Goal: Task Accomplishment & Management: Manage account settings

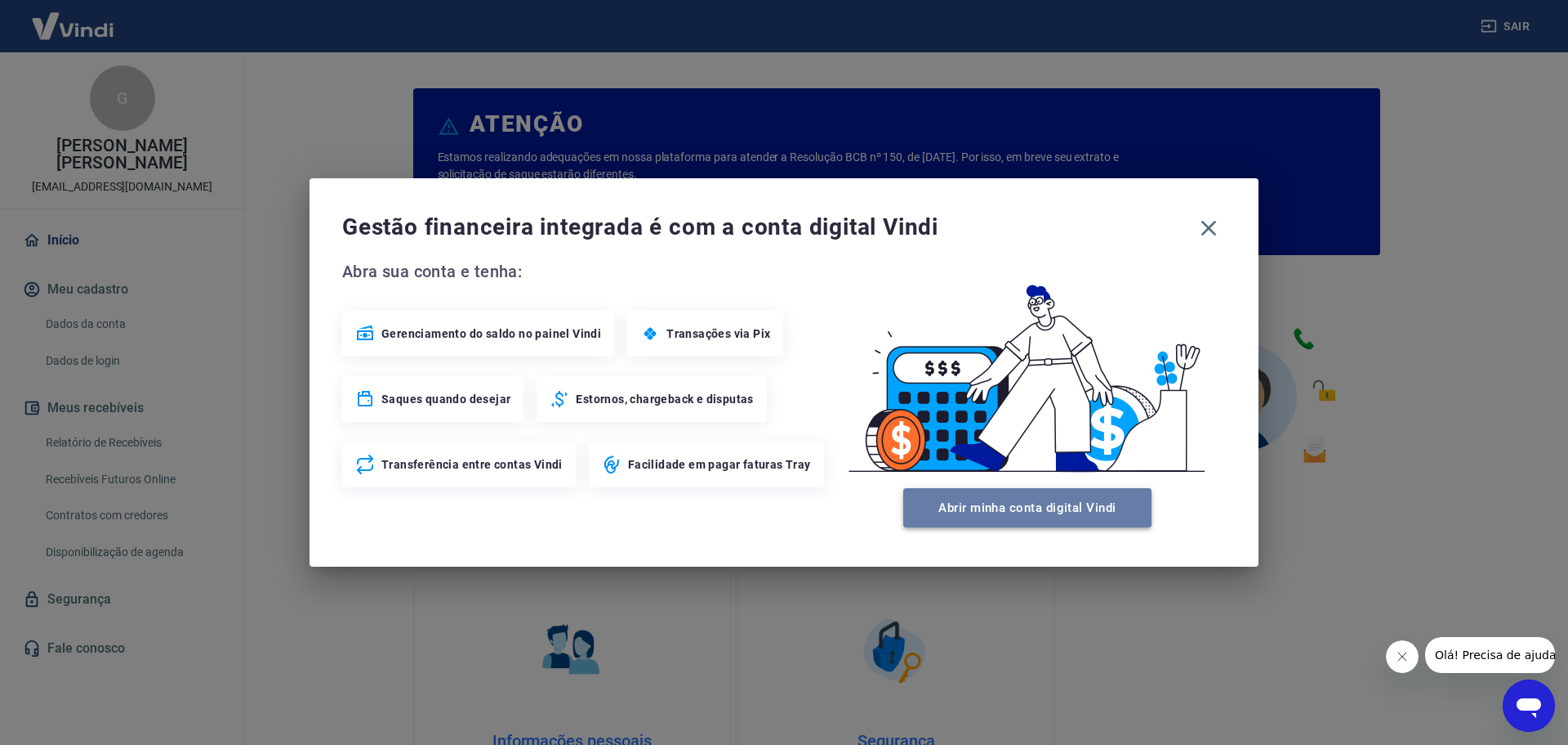
click at [1010, 511] on button "Abrir minha conta digital Vindi" at bounding box center [1027, 507] width 248 height 39
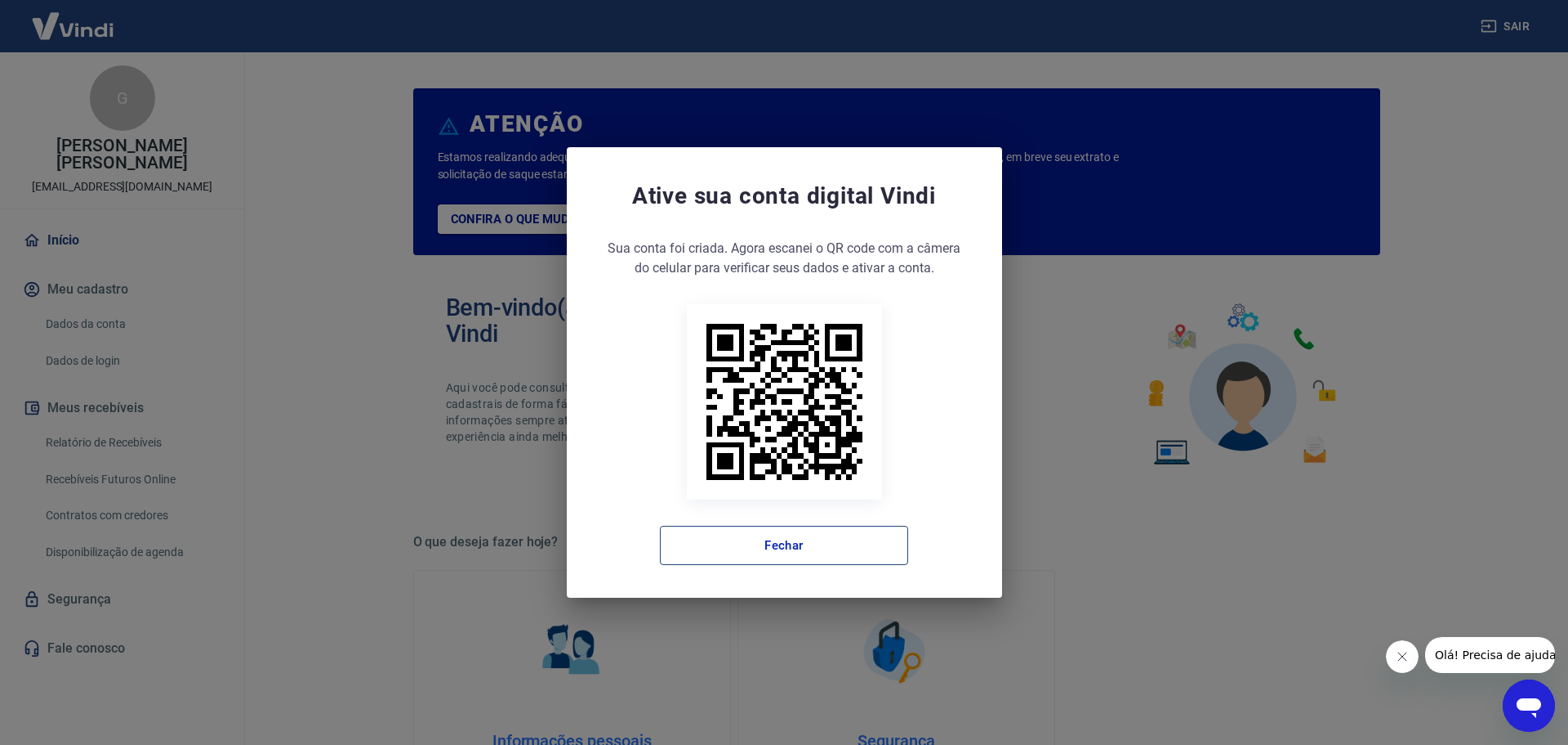
click at [813, 544] on button "Fechar" at bounding box center [784, 544] width 248 height 39
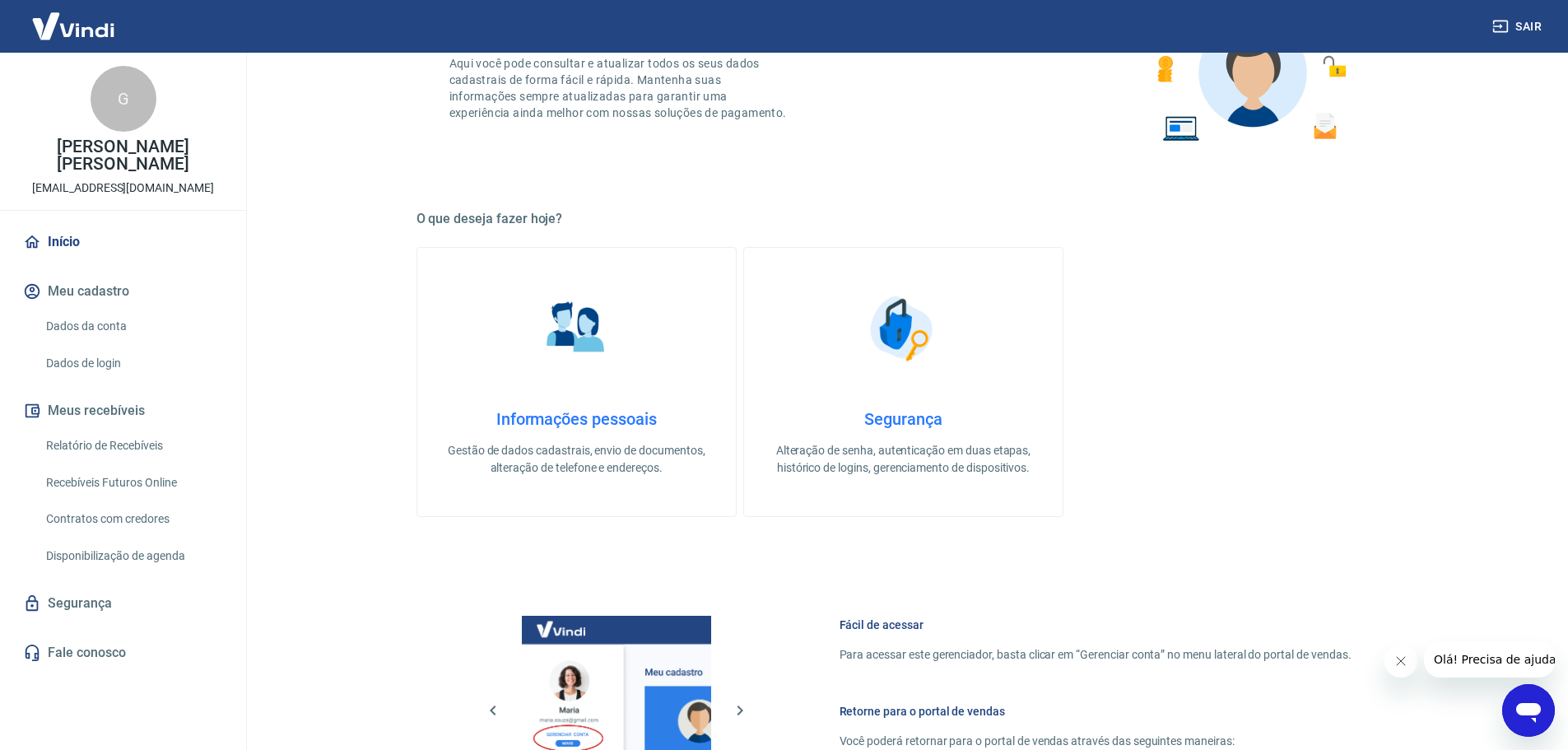
scroll to position [329, 0]
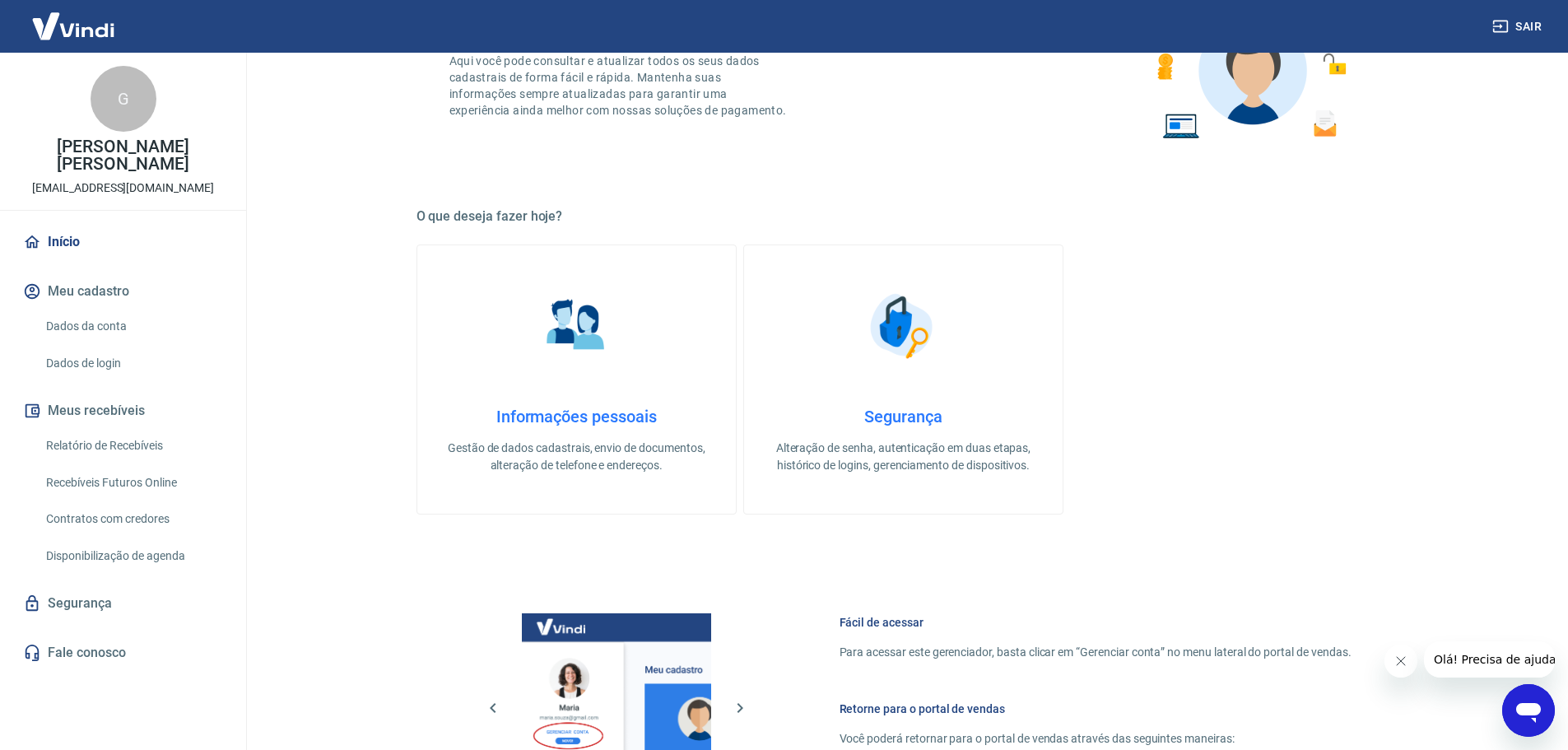
click at [101, 326] on link "Dados da conta" at bounding box center [132, 326] width 186 height 34
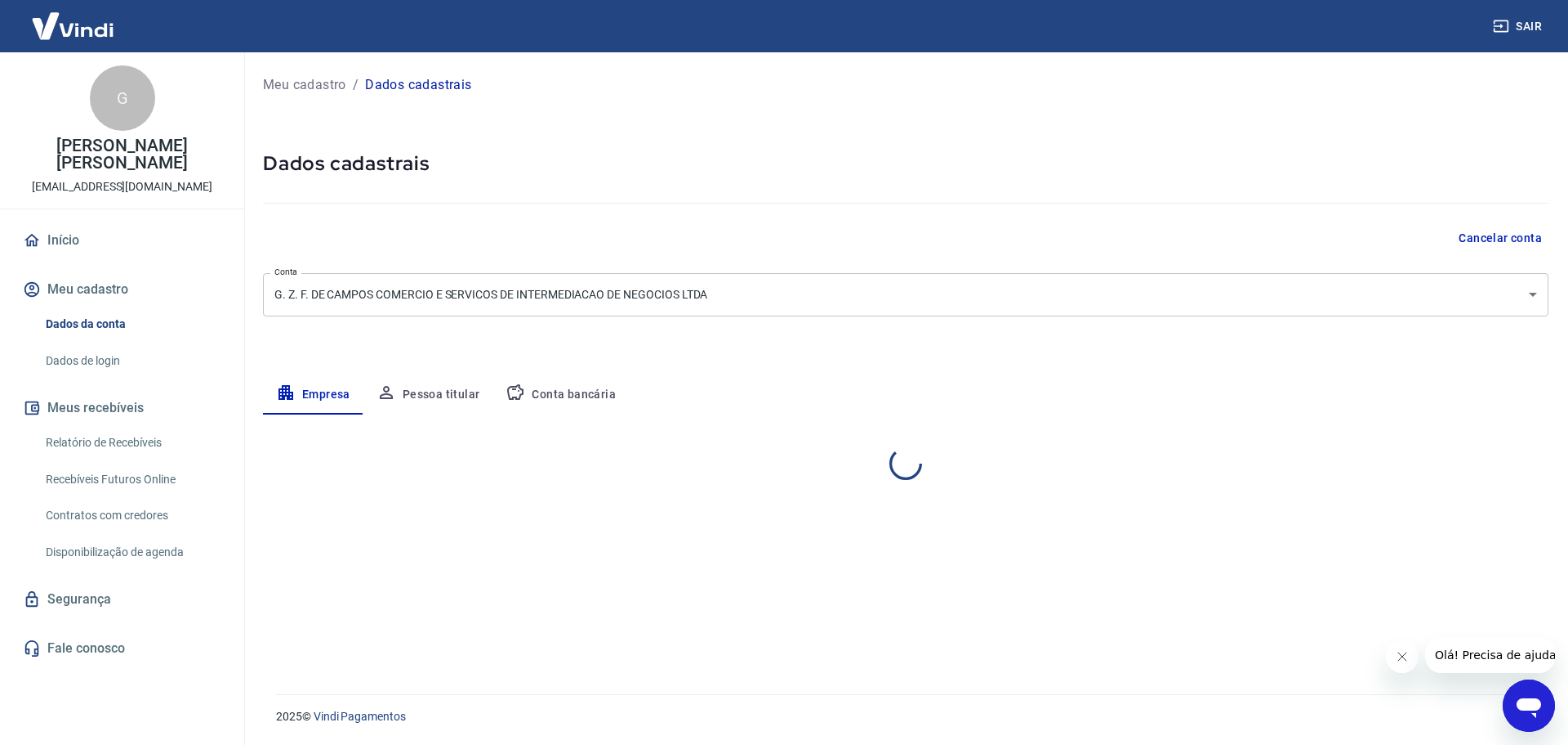
select select "SP"
select select "business"
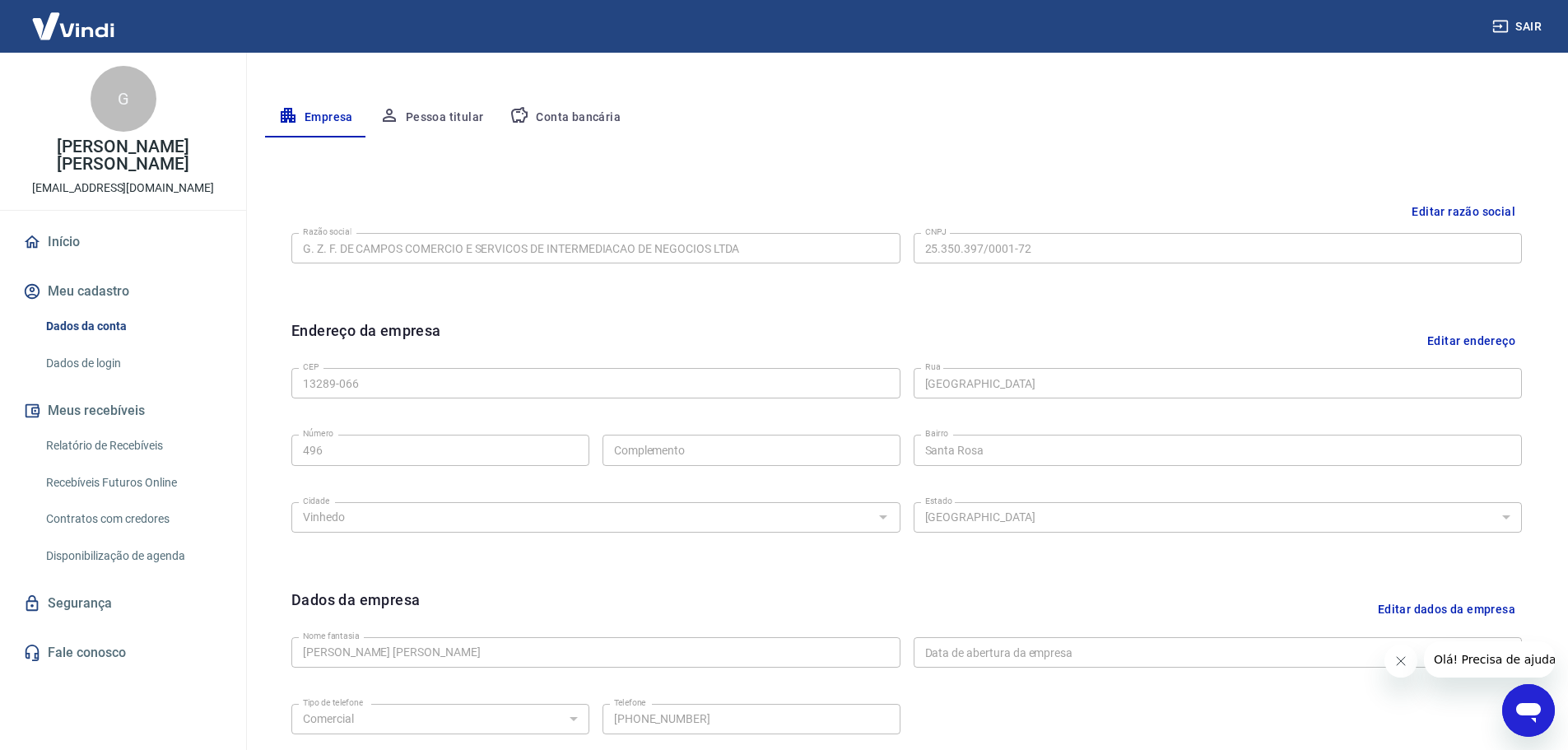
scroll to position [272, 0]
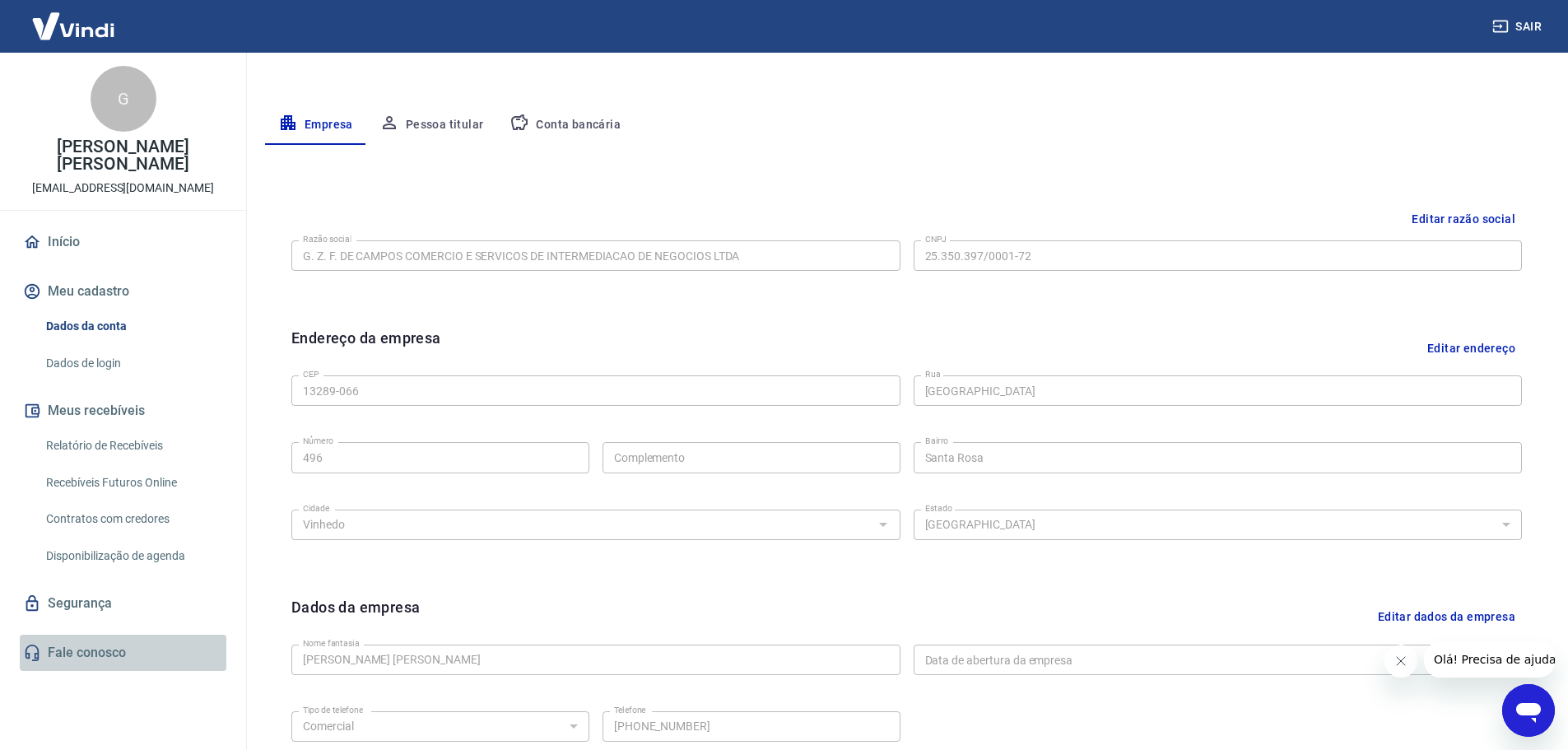
click at [79, 648] on link "Fale conosco" at bounding box center [123, 652] width 207 height 37
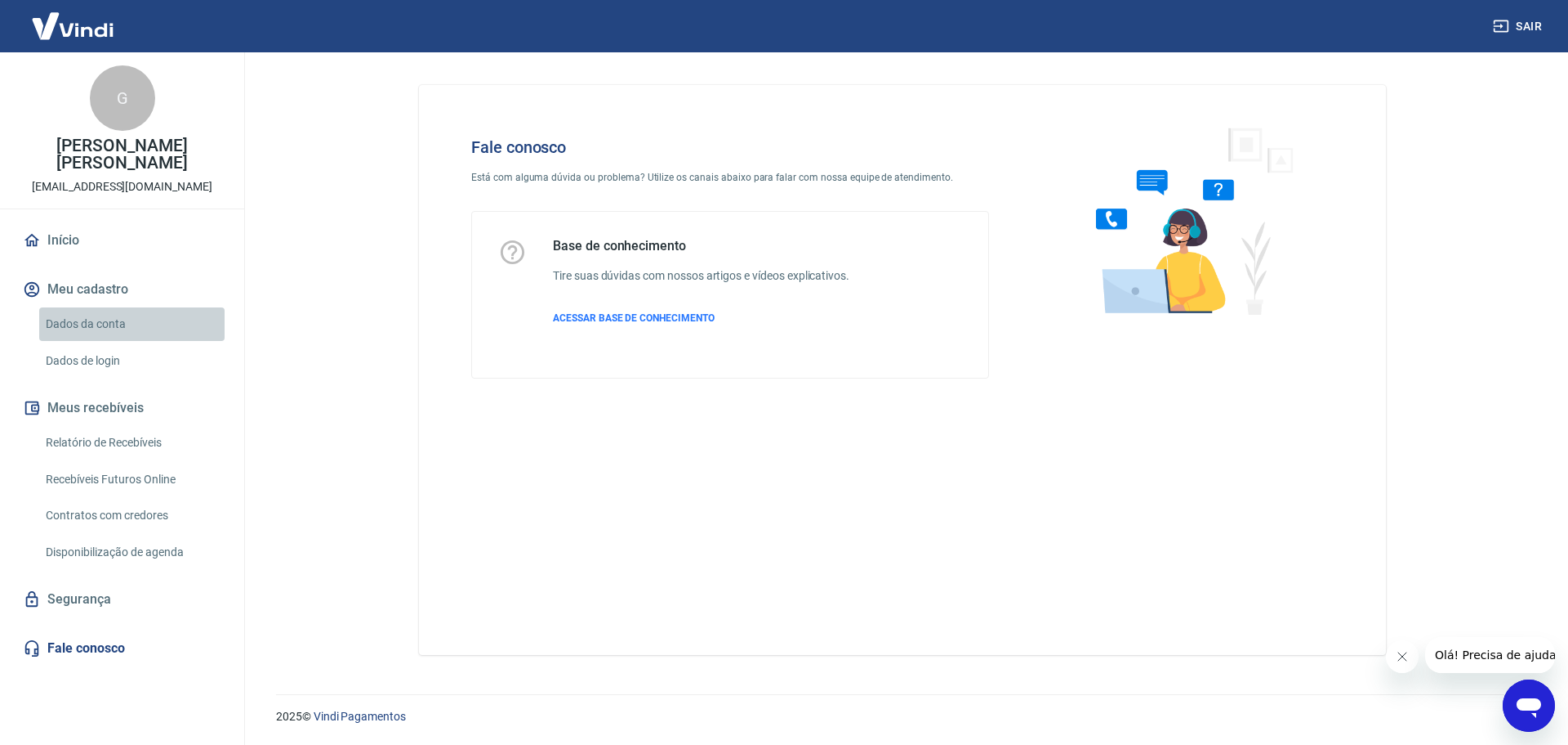
click at [94, 321] on link "Dados da conta" at bounding box center [131, 324] width 185 height 34
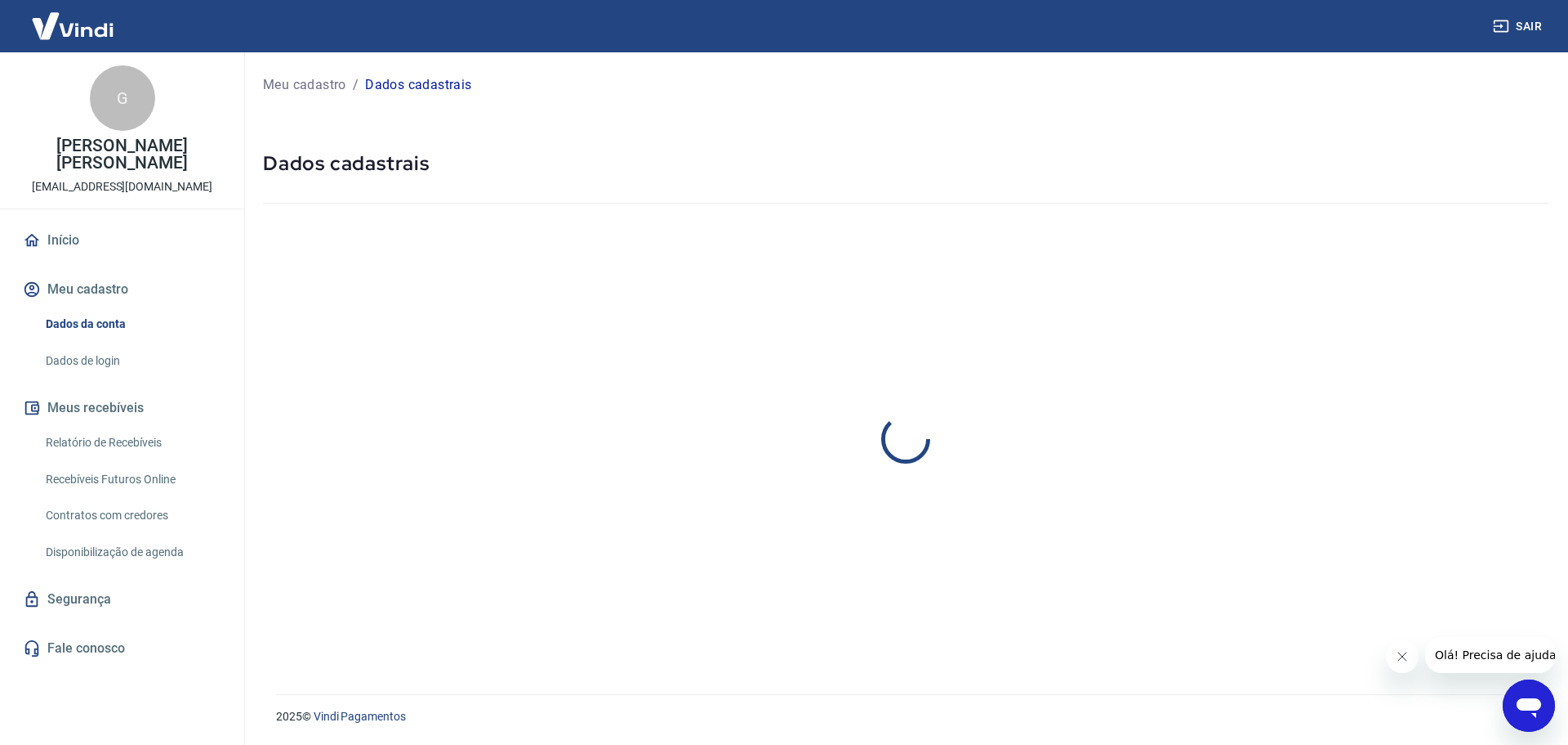
select select "SP"
select select "business"
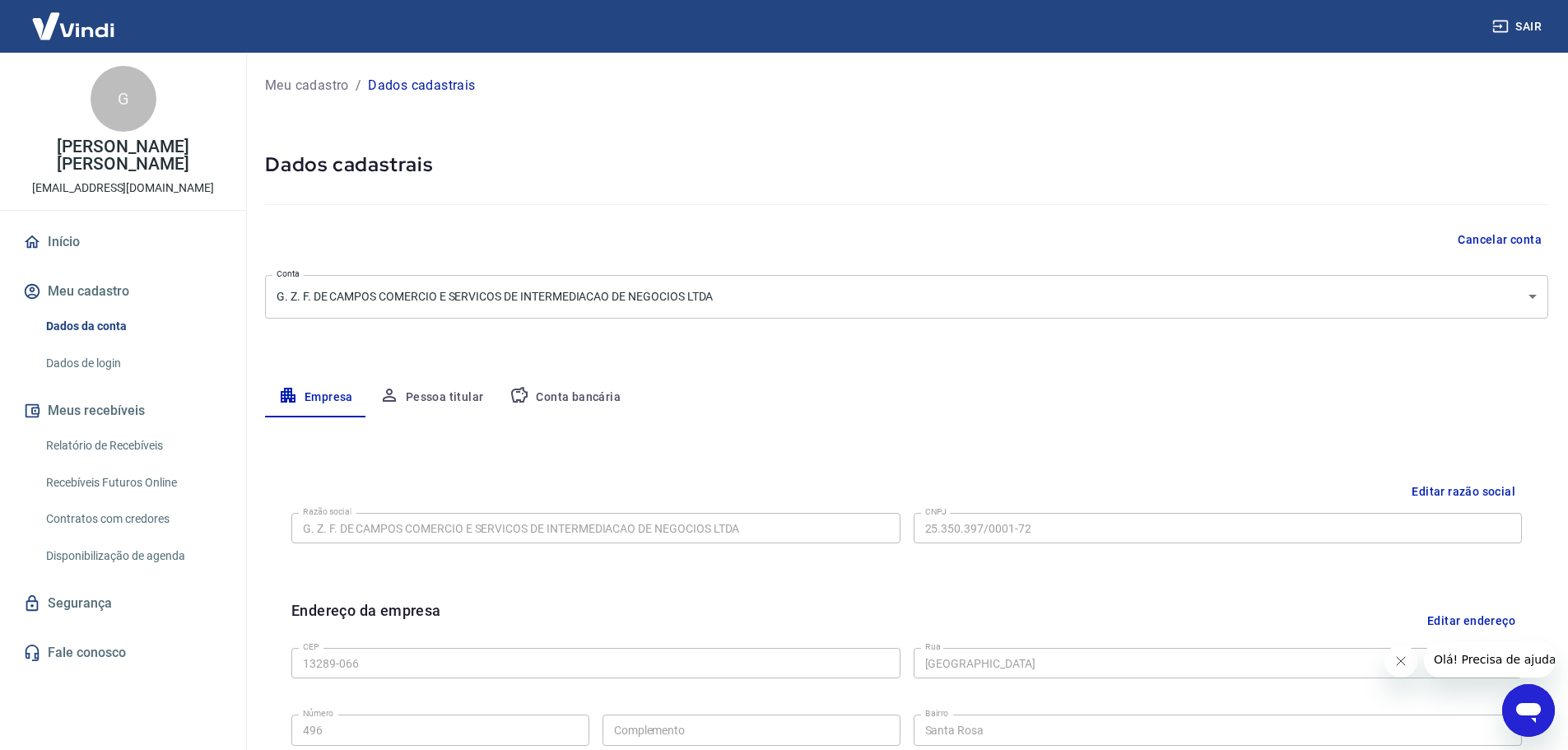
click at [559, 388] on button "Conta bancária" at bounding box center [565, 396] width 137 height 39
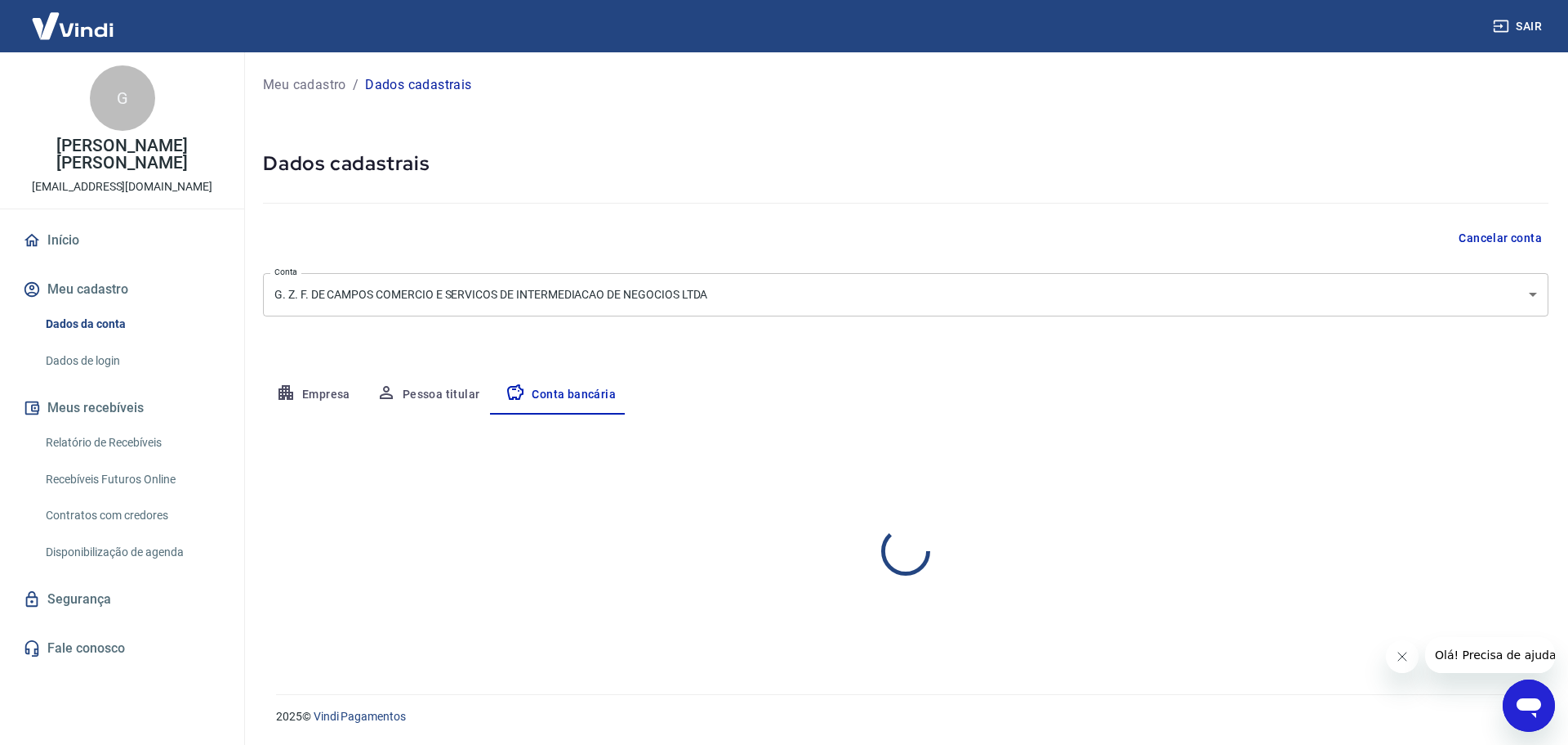
select select "1"
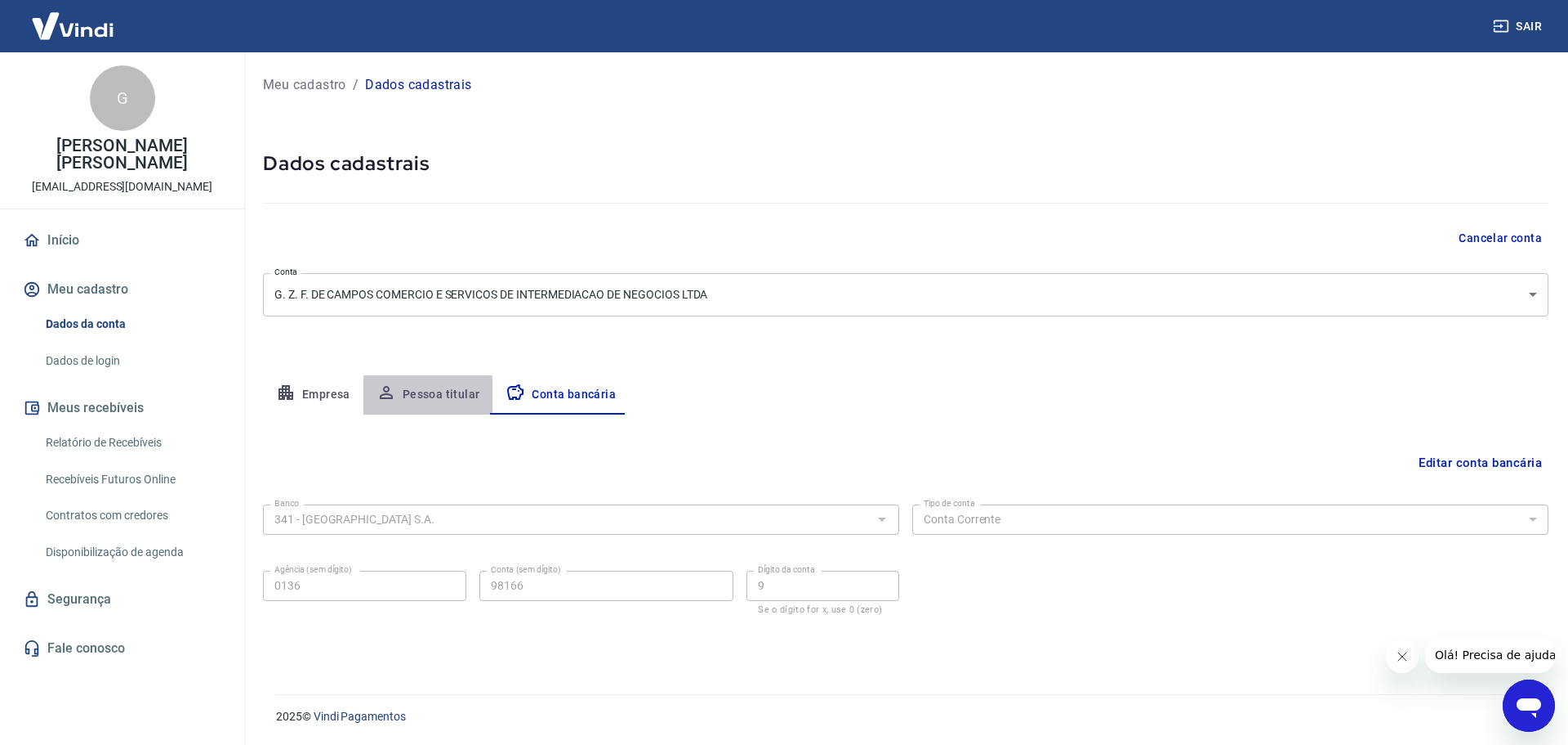
click at [409, 391] on button "Pessoa titular" at bounding box center [428, 394] width 130 height 39
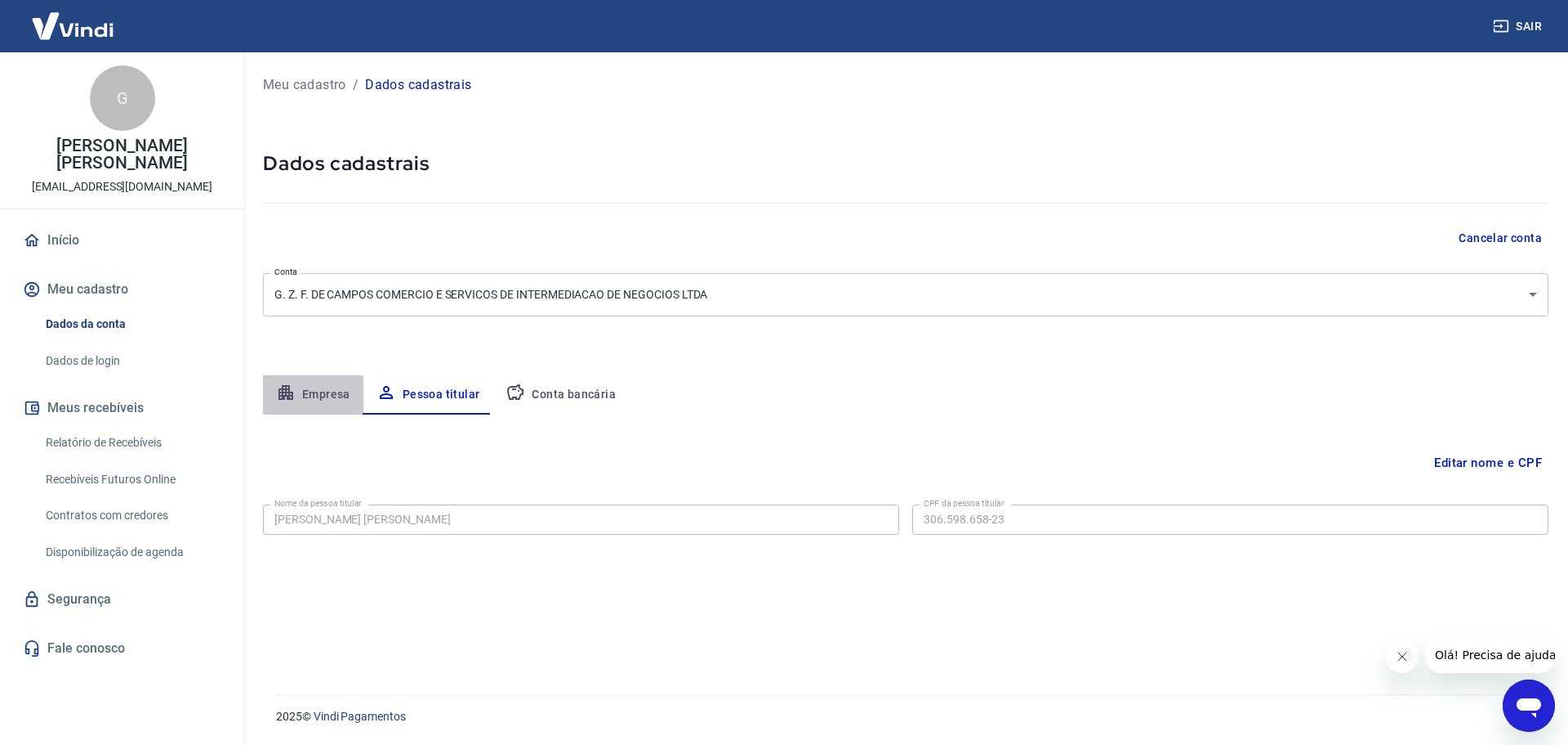
click at [328, 390] on button "Empresa" at bounding box center [313, 394] width 101 height 39
select select "SP"
select select "business"
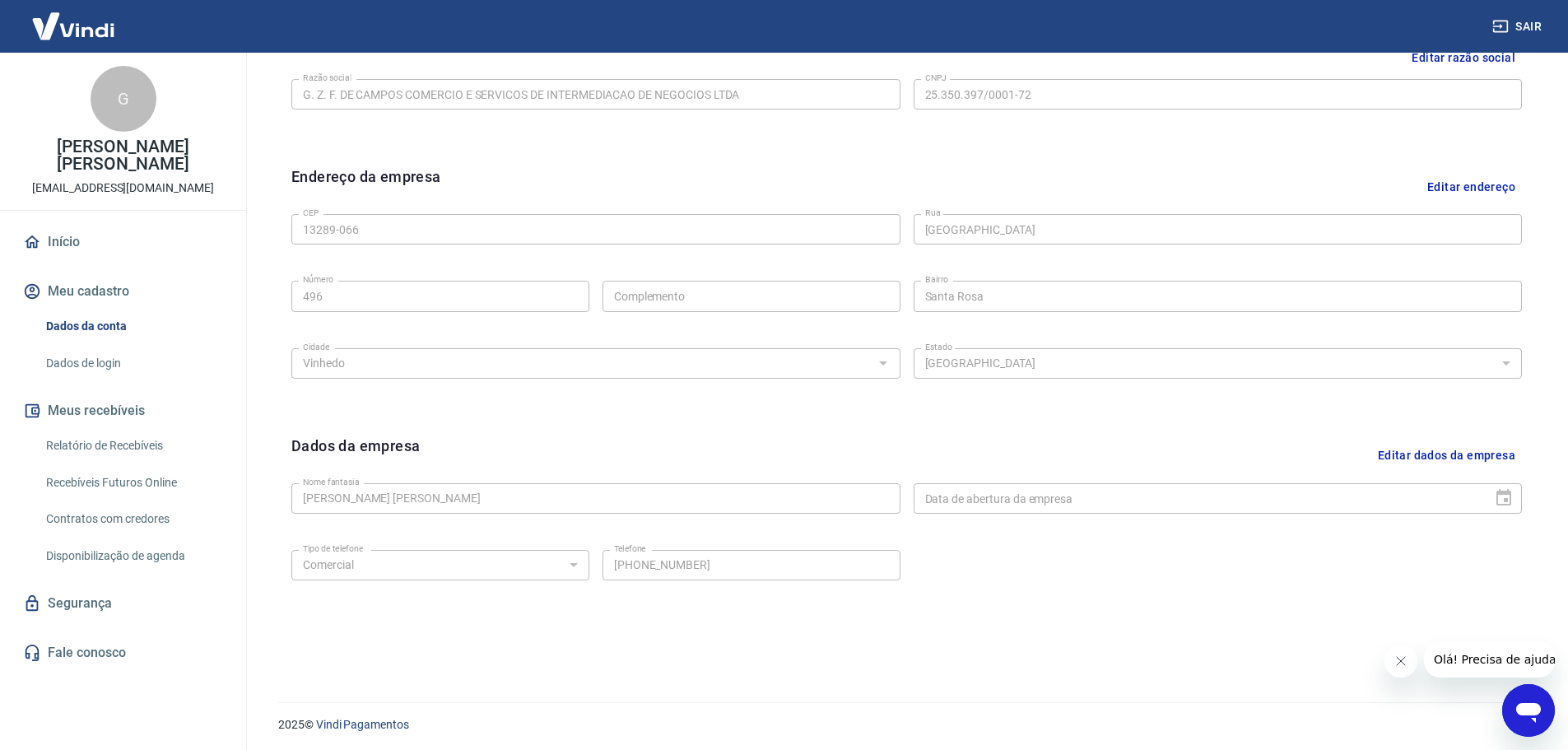
scroll to position [437, 0]
click at [73, 597] on link "Segurança" at bounding box center [123, 603] width 207 height 37
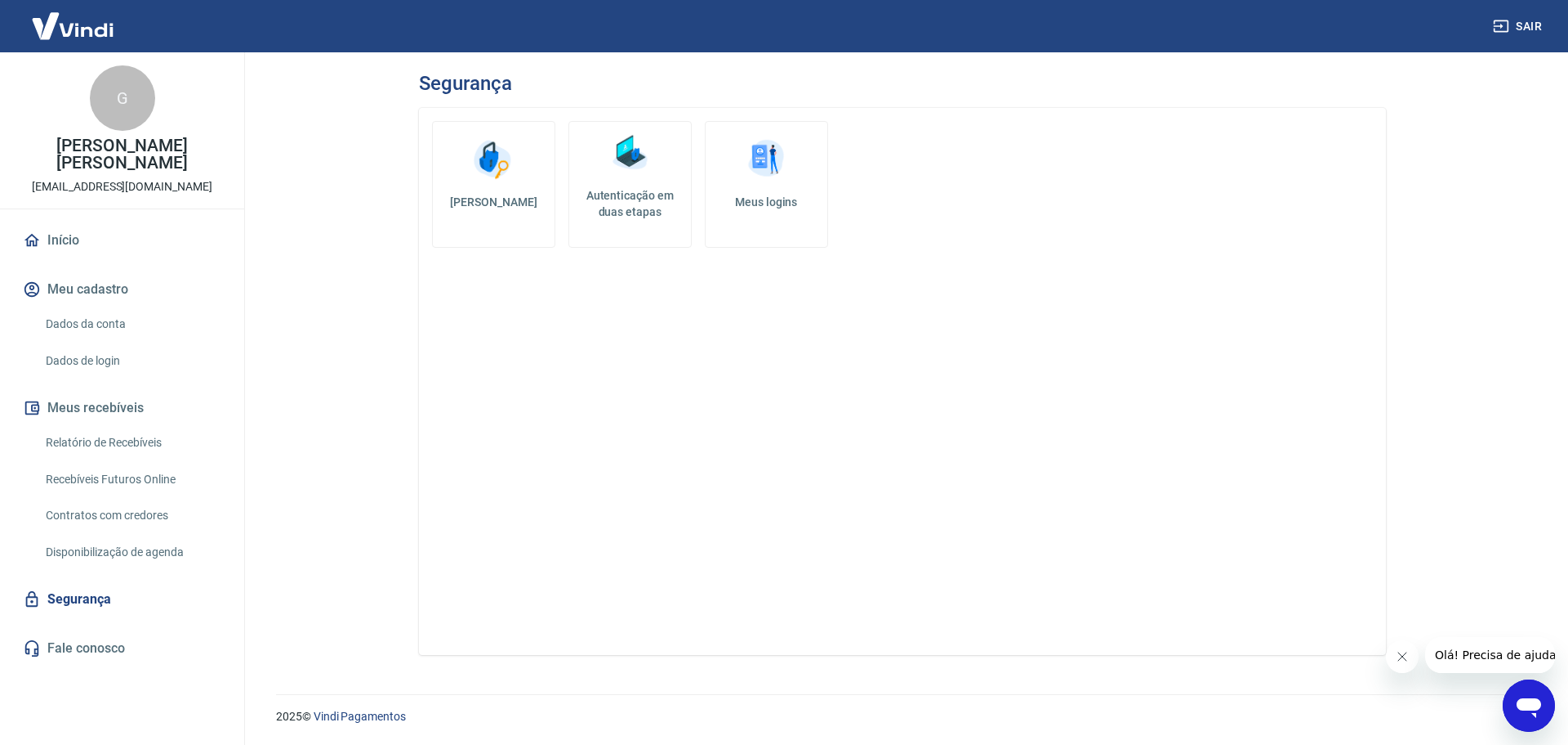
click at [73, 317] on link "Dados da conta" at bounding box center [131, 324] width 185 height 34
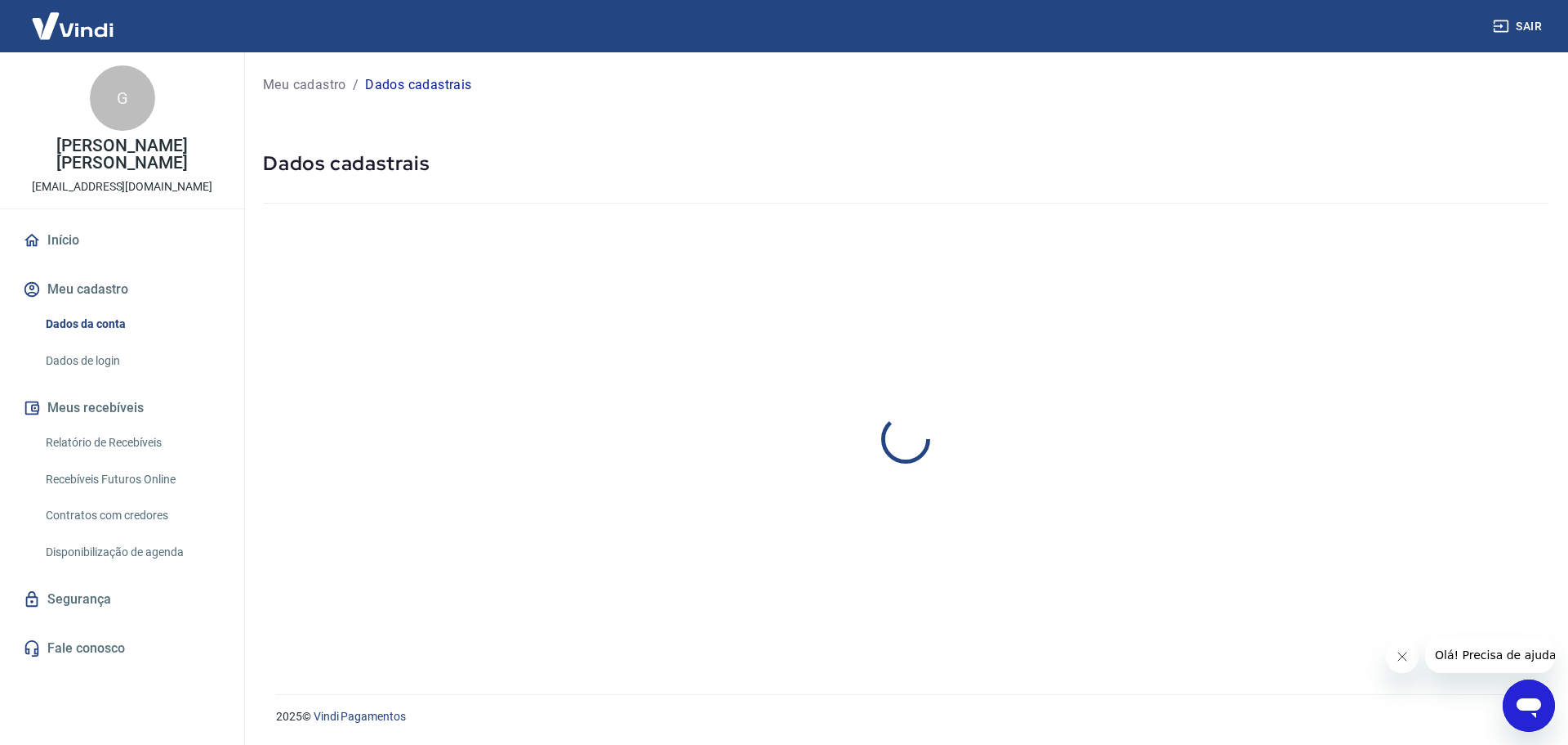
select select "SP"
select select "business"
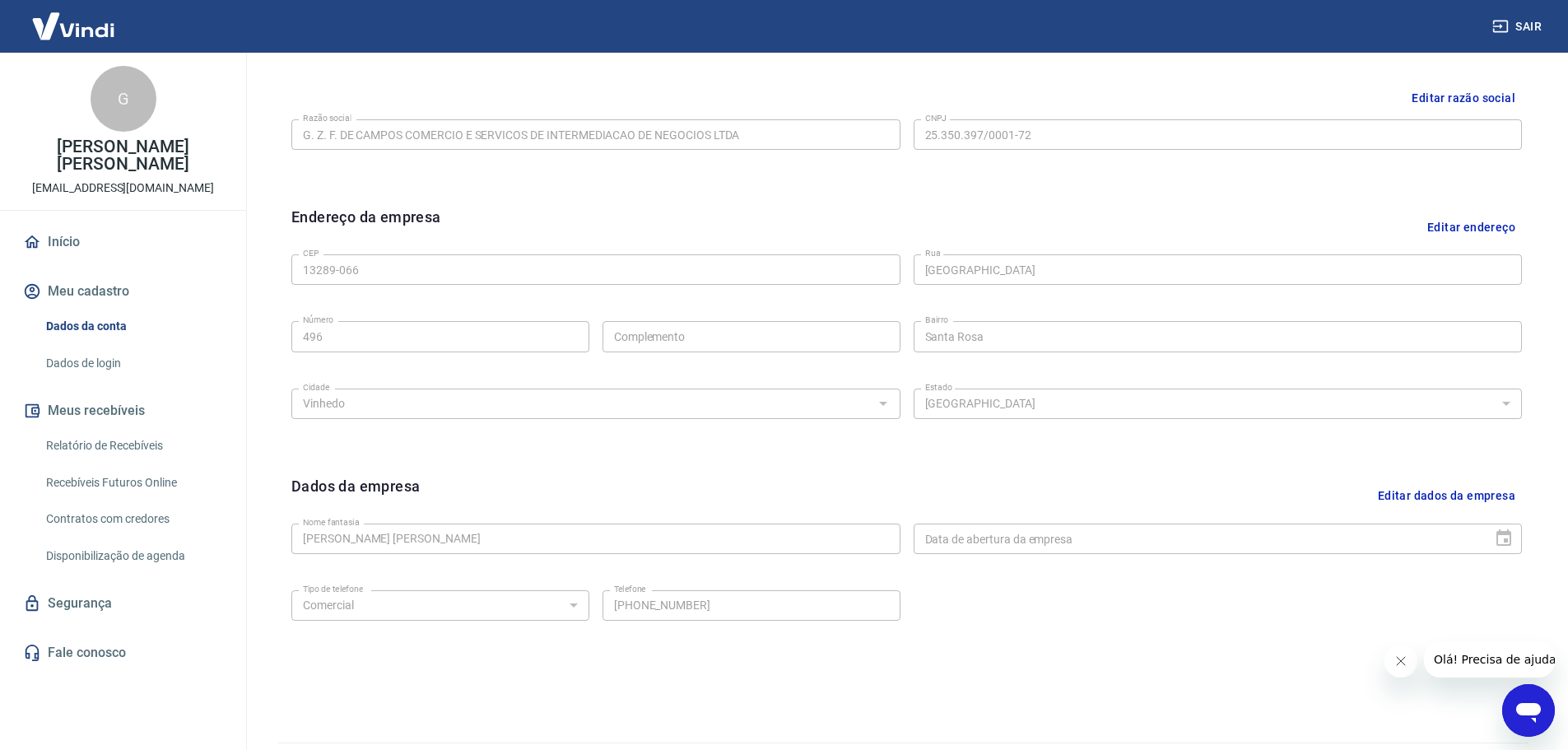
scroll to position [437, 0]
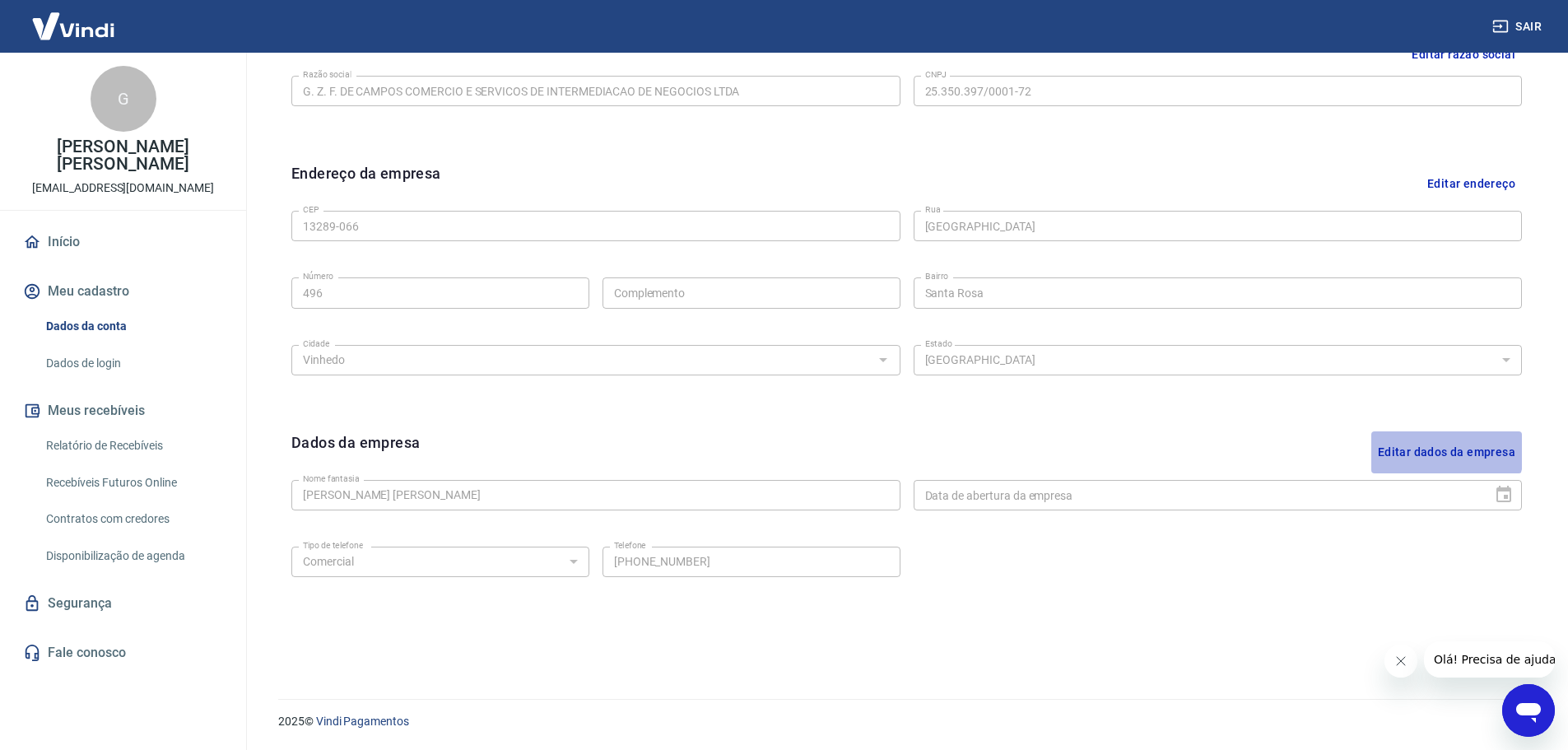
click at [1422, 447] on button "Editar dados da empresa" at bounding box center [1446, 452] width 151 height 42
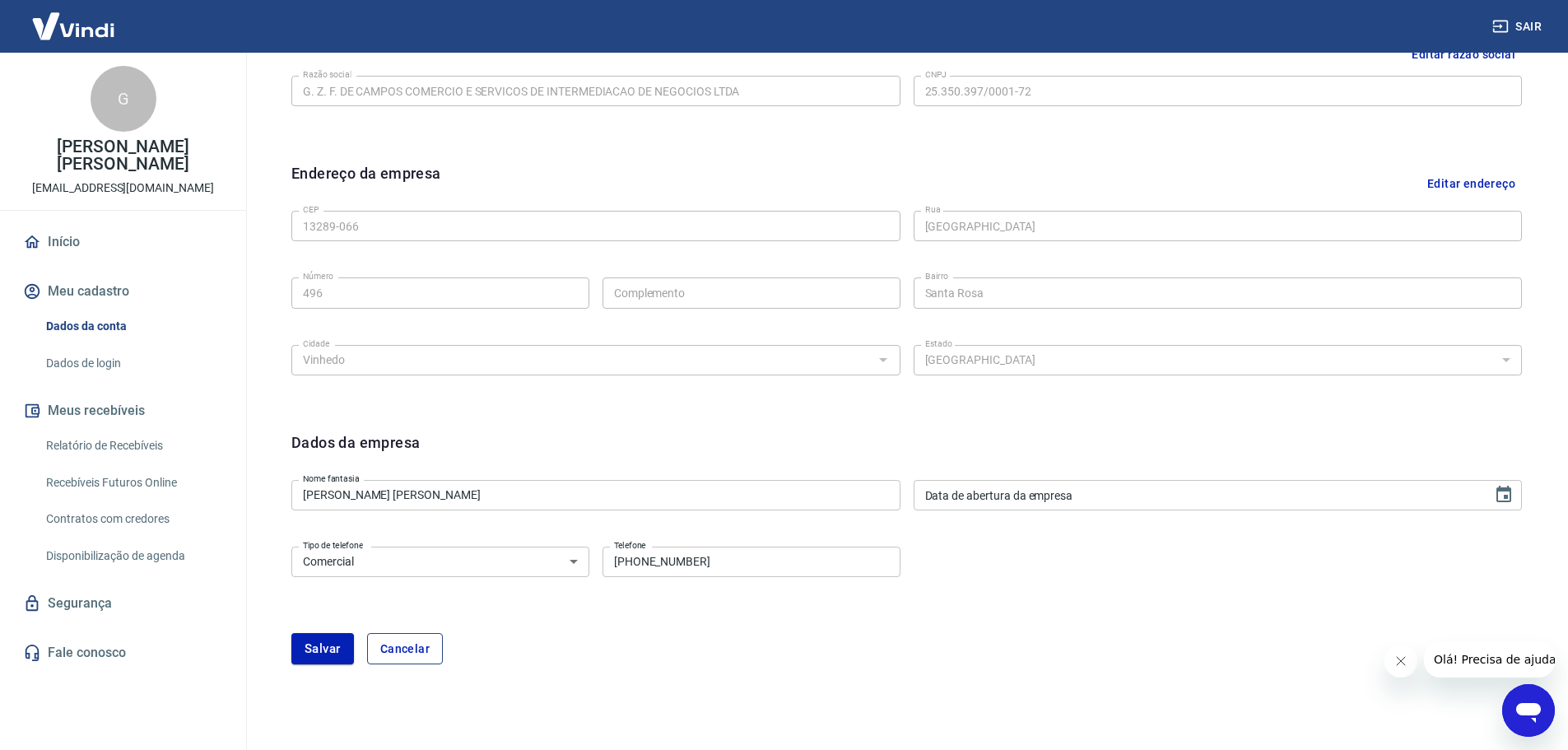
click at [414, 646] on button "Cancelar" at bounding box center [405, 649] width 76 height 31
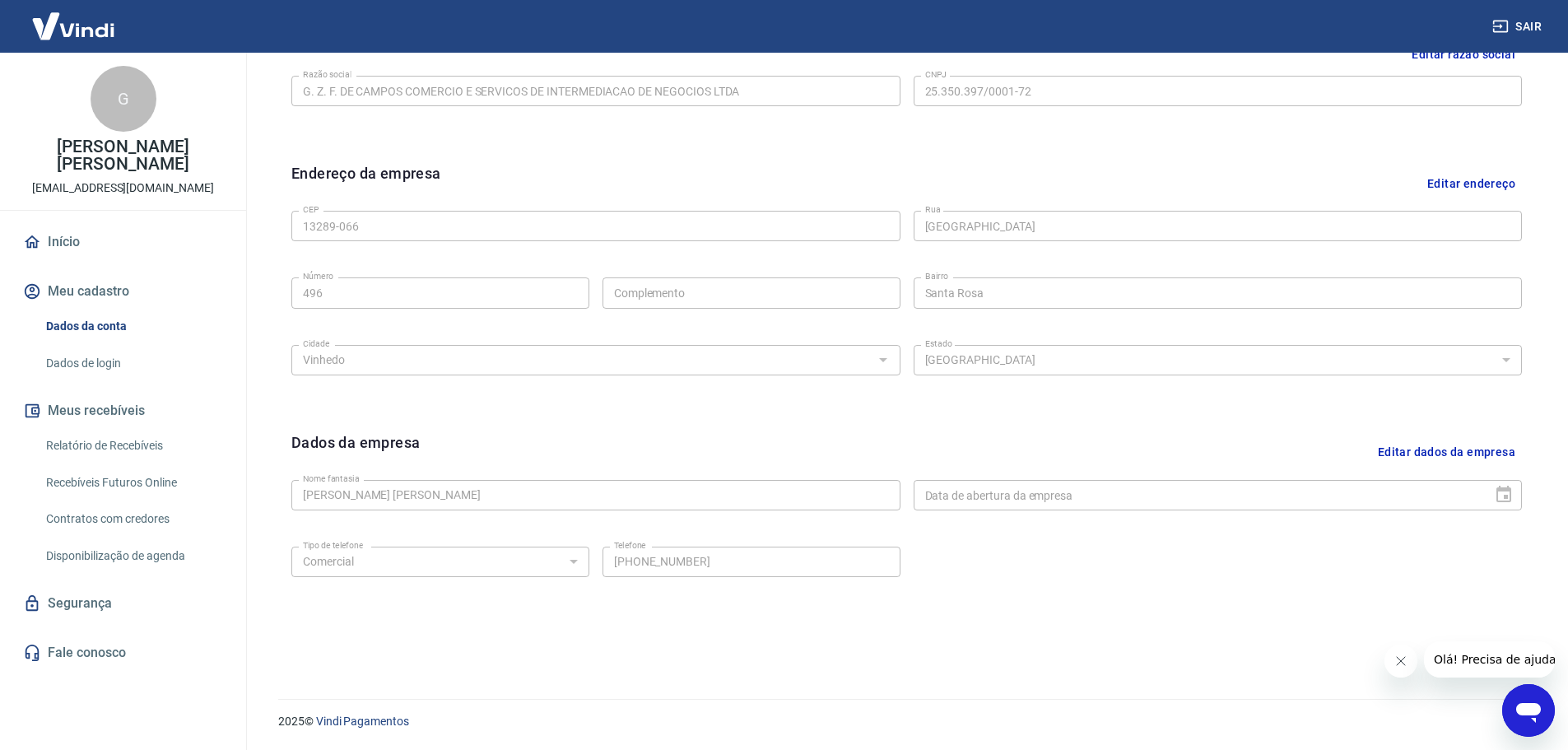
click at [1407, 445] on button "Editar dados da empresa" at bounding box center [1446, 452] width 151 height 42
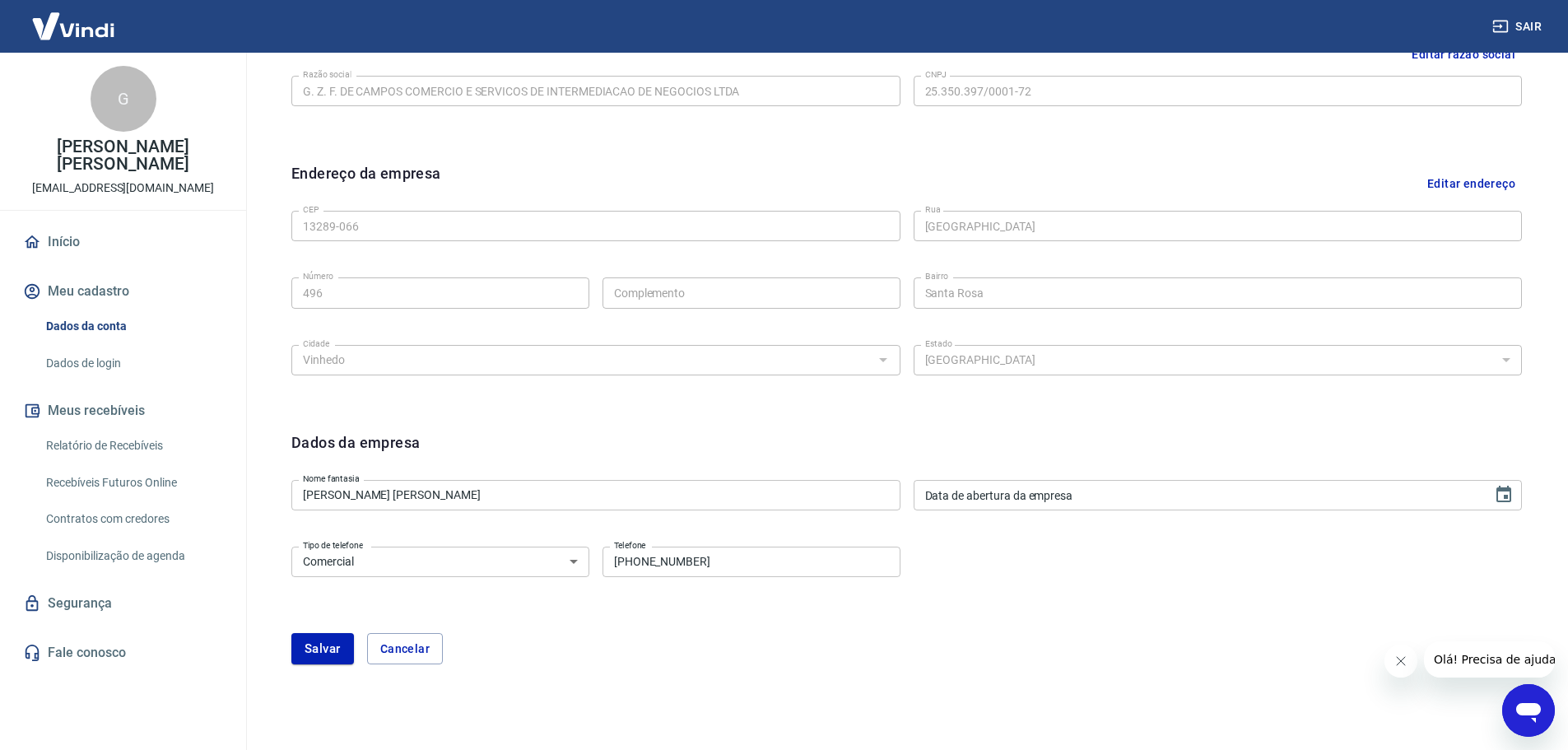
click at [503, 565] on select "Residencial Comercial" at bounding box center [440, 561] width 298 height 30
click at [524, 527] on form "Dados da empresa Nome fantasia [PERSON_NAME] Ferraz de Campos Nome fantasia Dat…" at bounding box center [906, 547] width 1231 height 233
click at [408, 647] on button "Cancelar" at bounding box center [405, 649] width 76 height 31
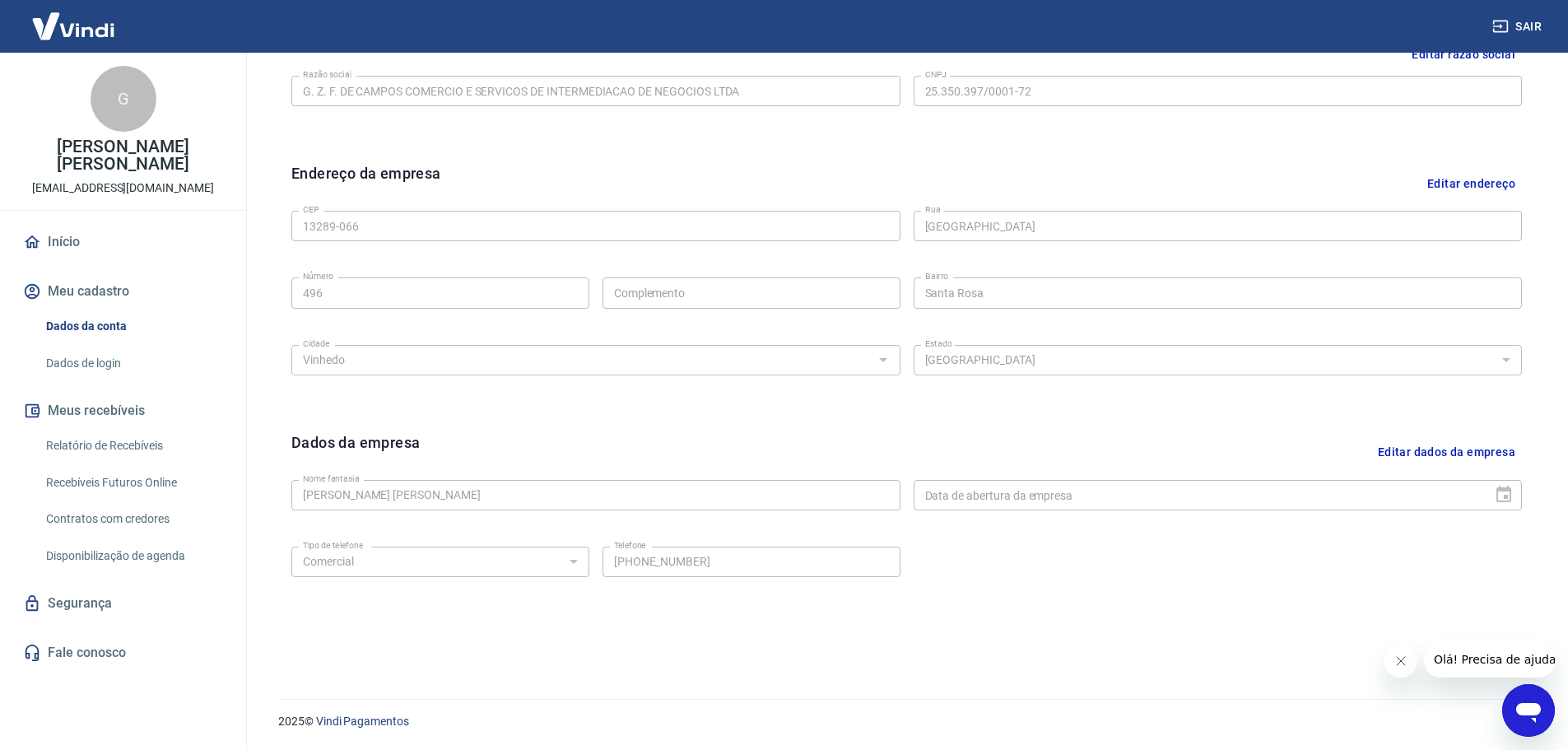
click at [62, 241] on link "Início" at bounding box center [123, 242] width 207 height 37
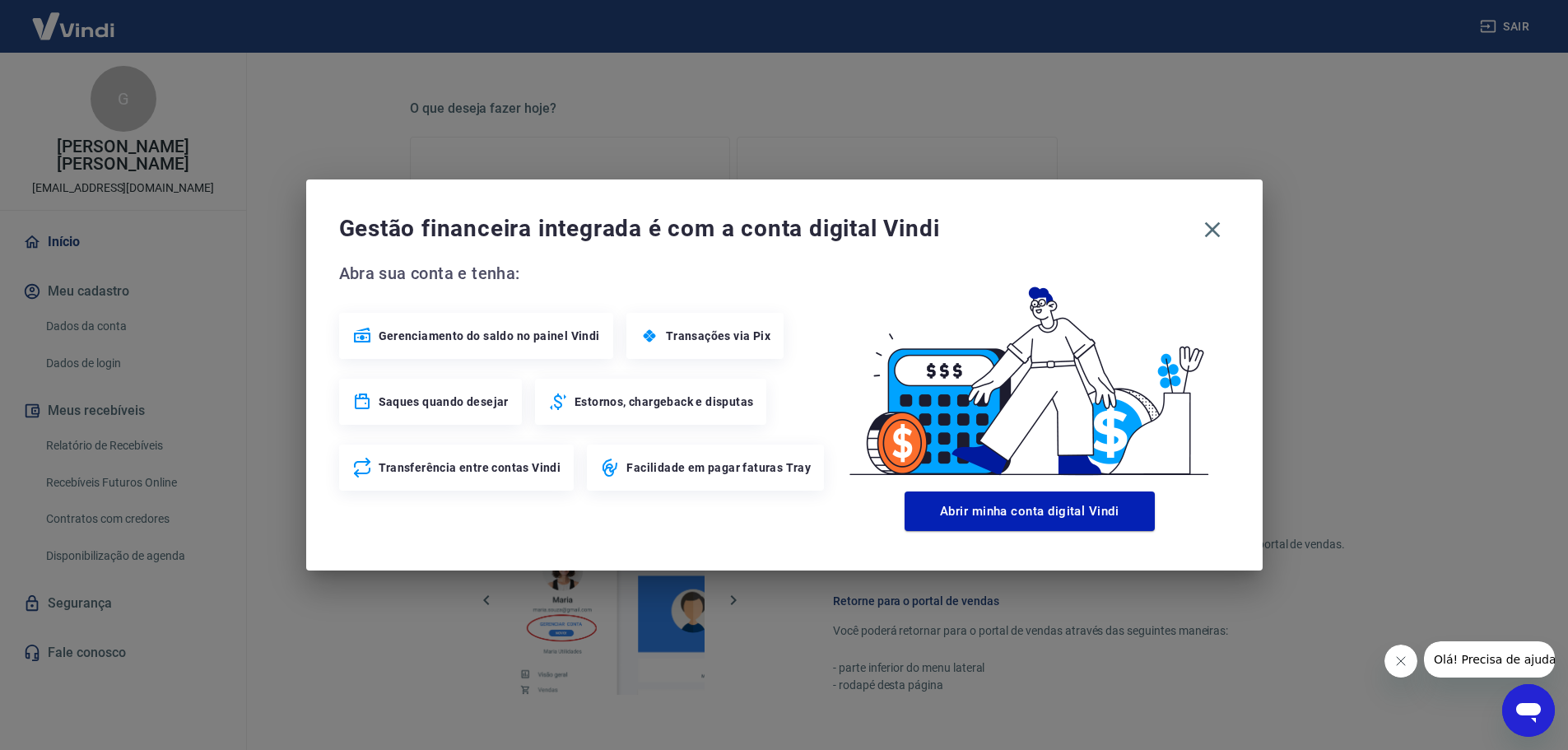
scroll to position [703, 0]
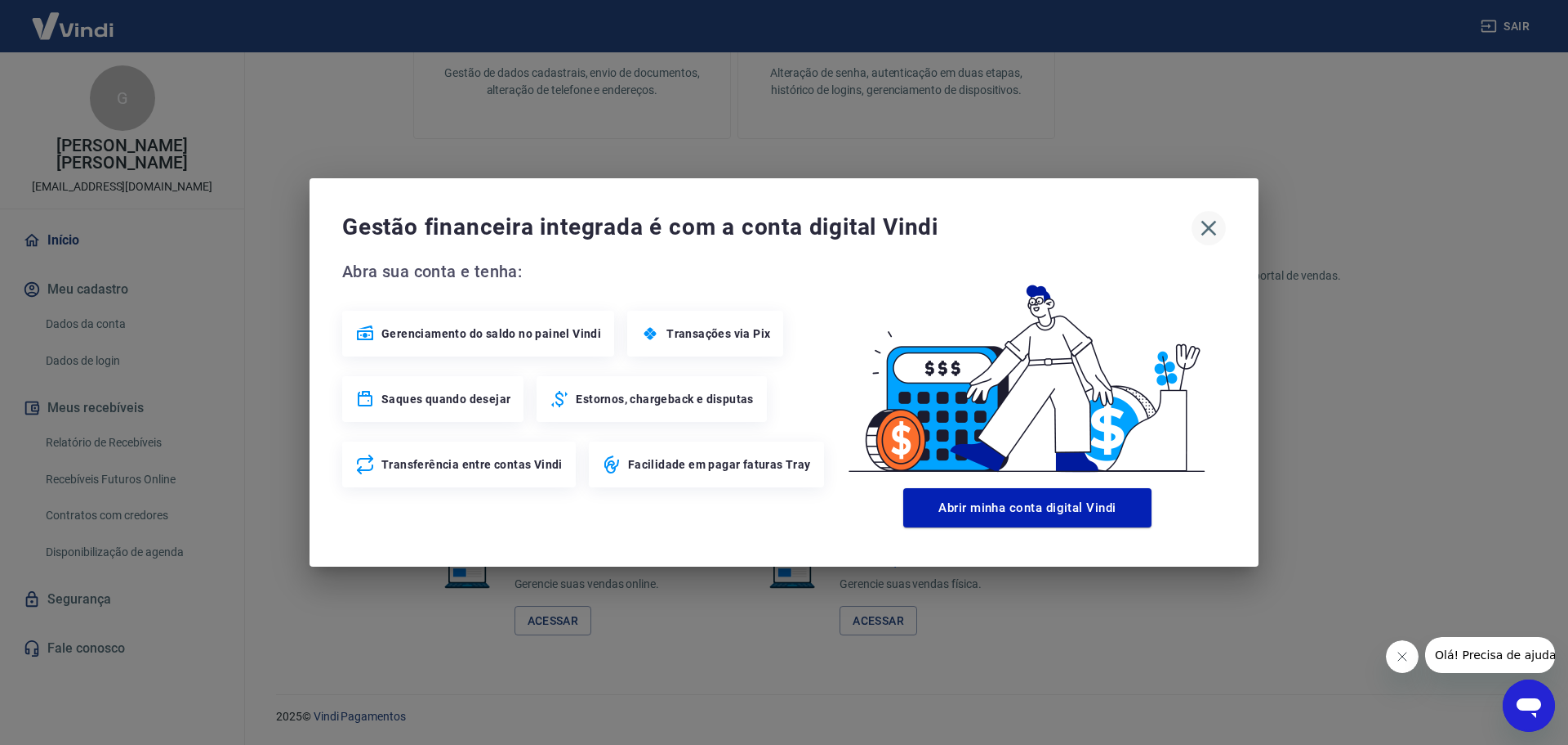
click at [1213, 230] on icon "button" at bounding box center [1209, 228] width 26 height 26
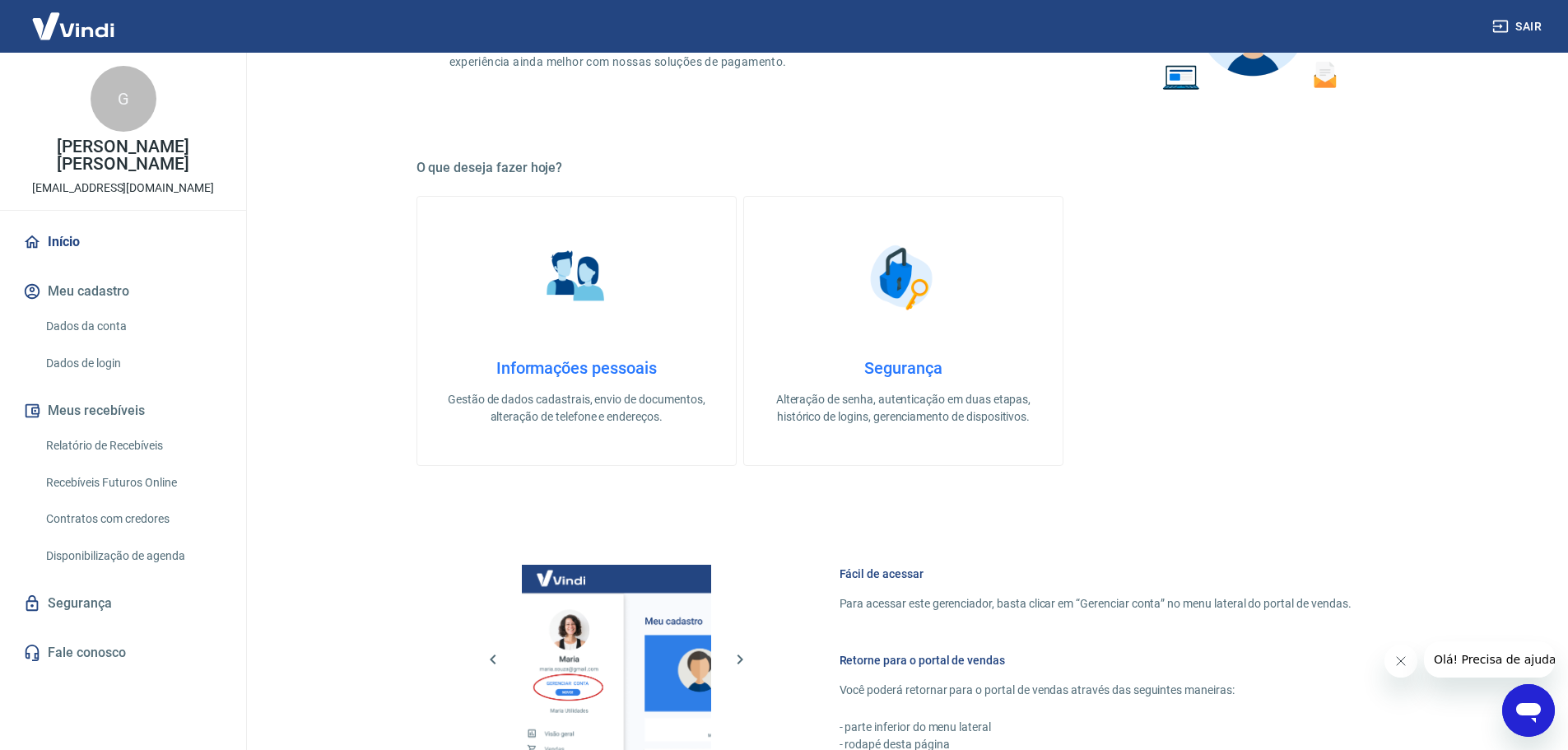
scroll to position [0, 0]
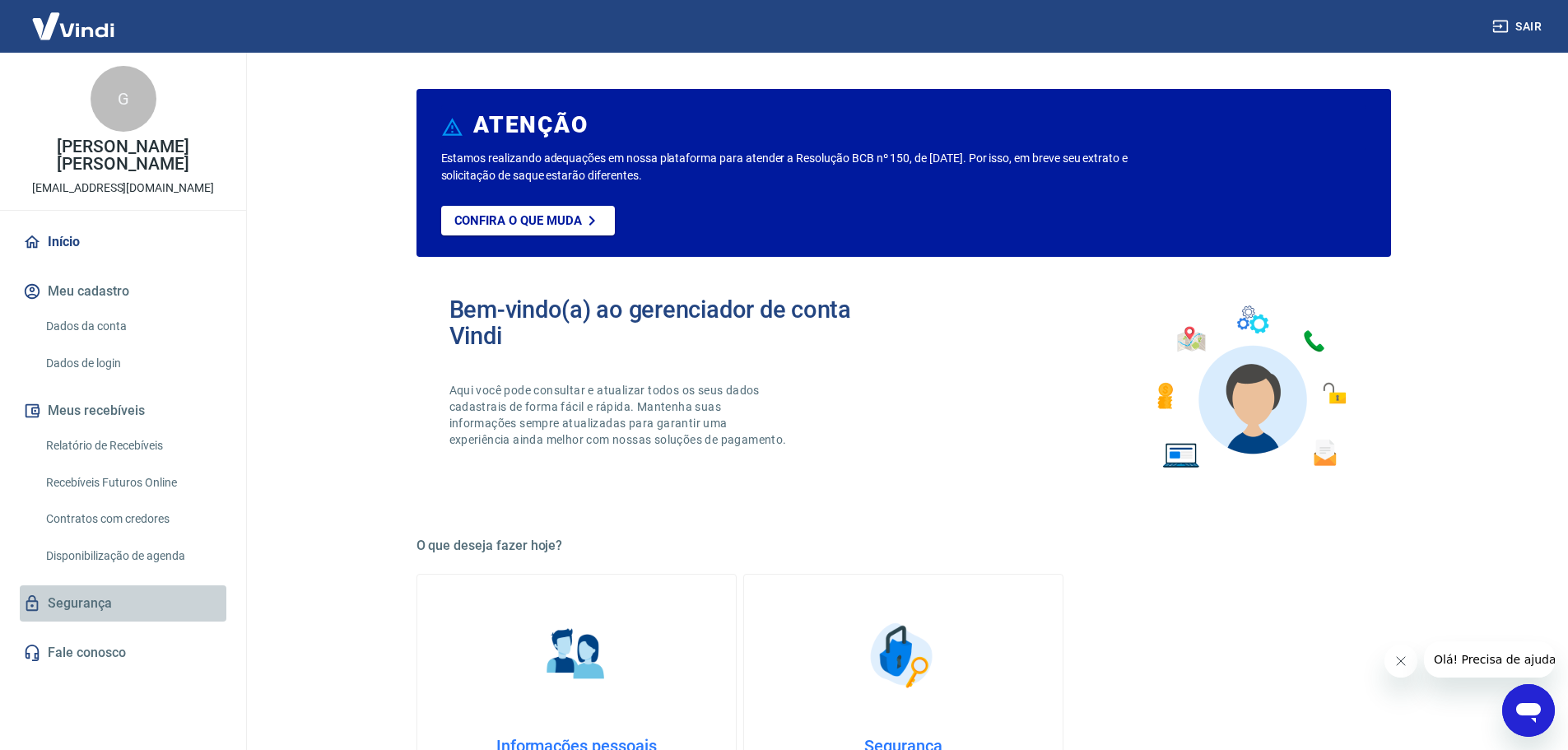
click at [73, 597] on link "Segurança" at bounding box center [123, 603] width 207 height 37
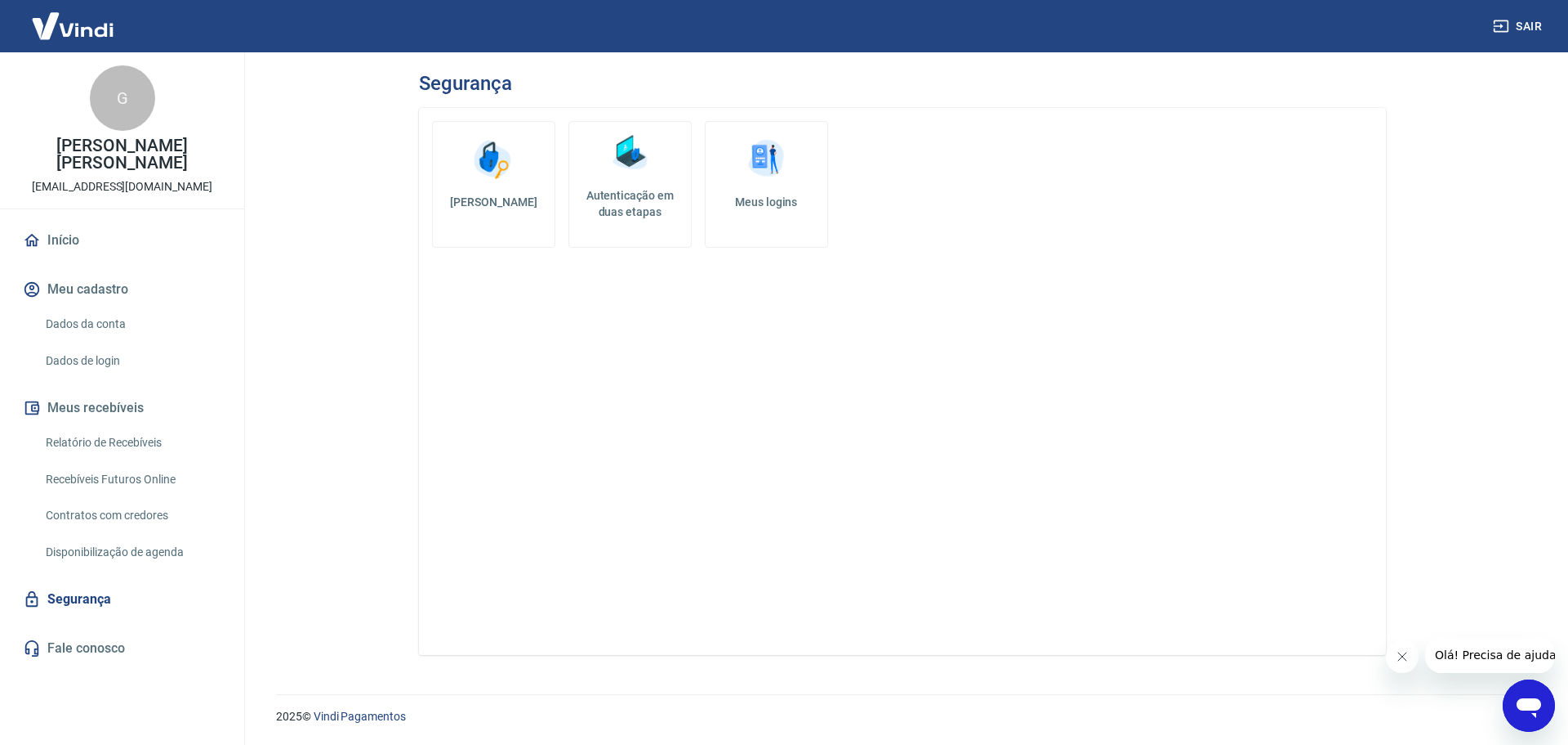
click at [67, 243] on link "Início" at bounding box center [122, 240] width 205 height 36
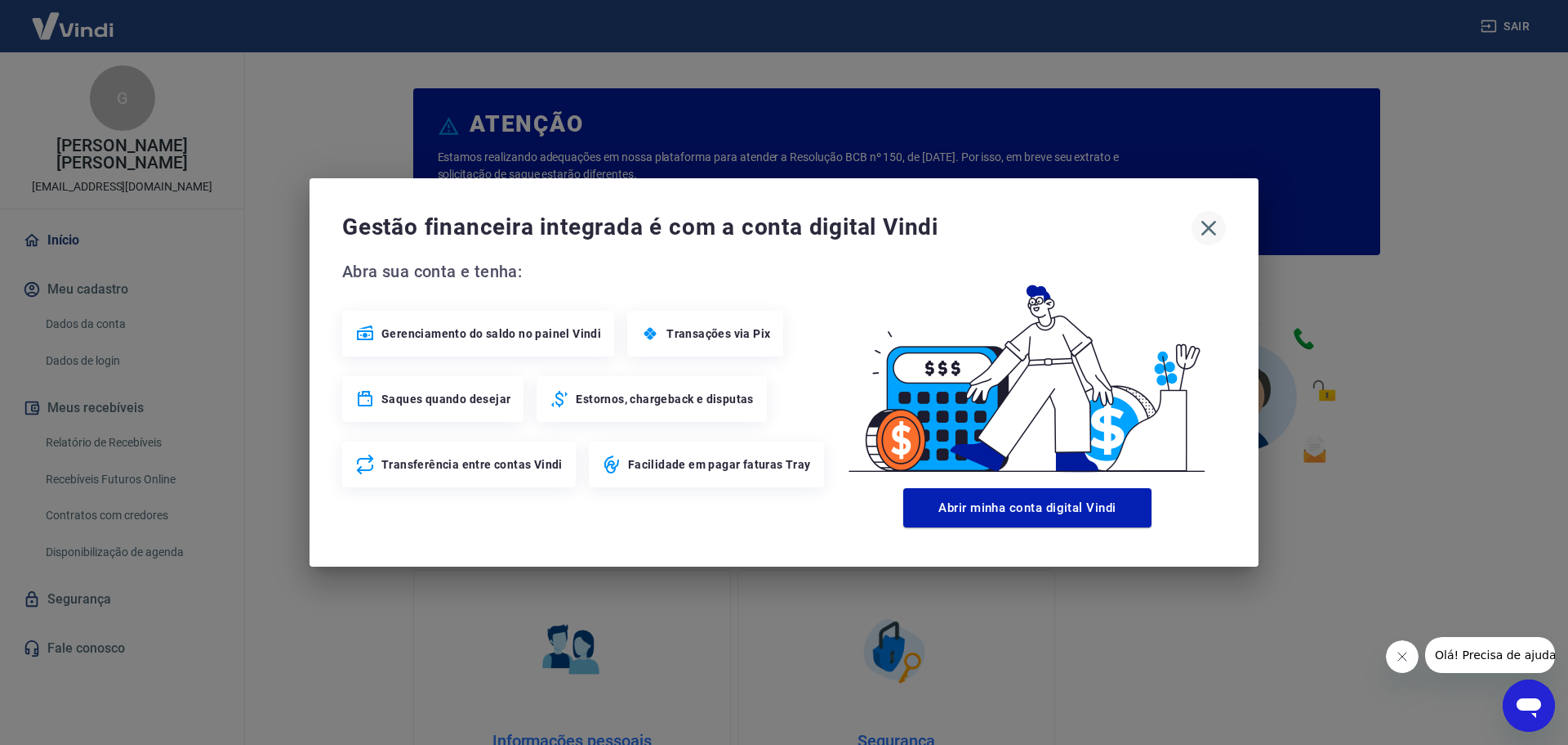
click at [1212, 225] on icon "button" at bounding box center [1209, 228] width 15 height 15
